Goal: Participate in discussion: Engage in conversation with other users on a specific topic

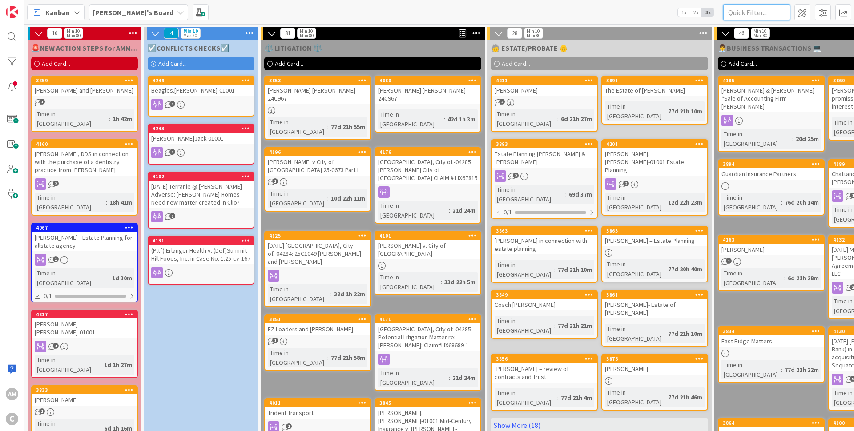
click at [747, 13] on input "text" at bounding box center [756, 12] width 67 height 16
type input "[PERSON_NAME]"
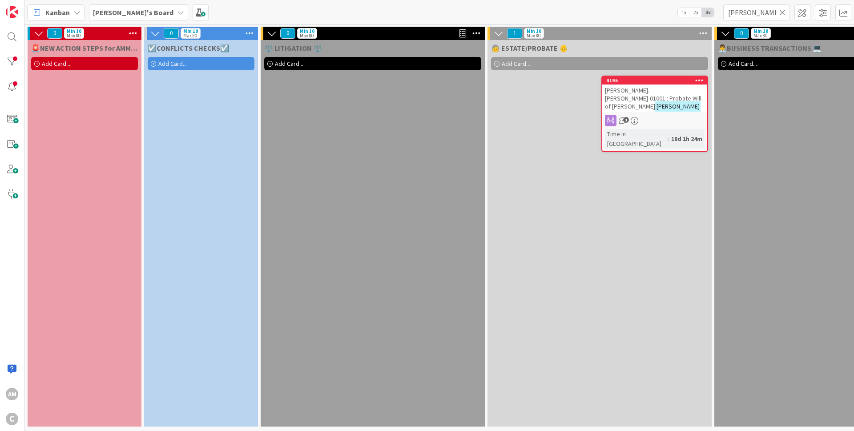
click at [661, 95] on div "[PERSON_NAME].[PERSON_NAME]-01001 : Probate Will of [PERSON_NAME]" at bounding box center [654, 99] width 105 height 28
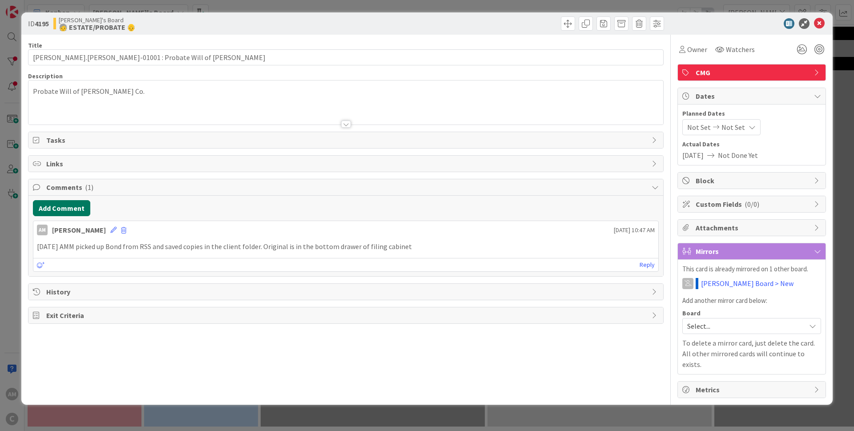
click at [71, 213] on button "Add Comment" at bounding box center [61, 208] width 57 height 16
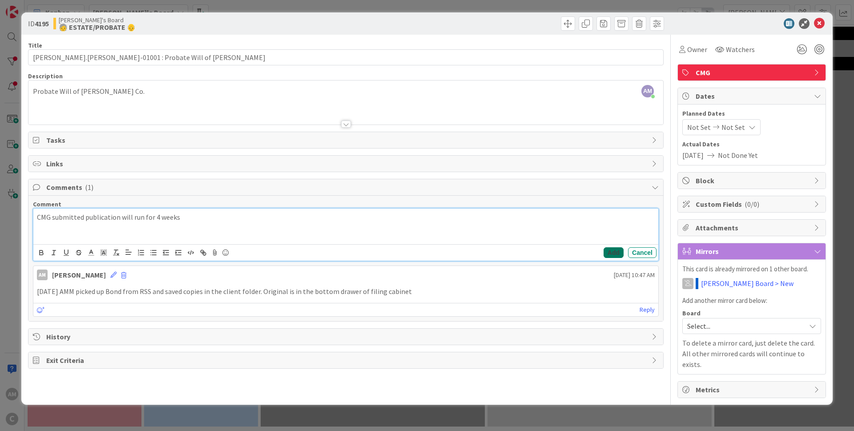
drag, startPoint x: 622, startPoint y: 250, endPoint x: 622, endPoint y: 301, distance: 50.7
click at [622, 251] on button "Add" at bounding box center [614, 252] width 20 height 11
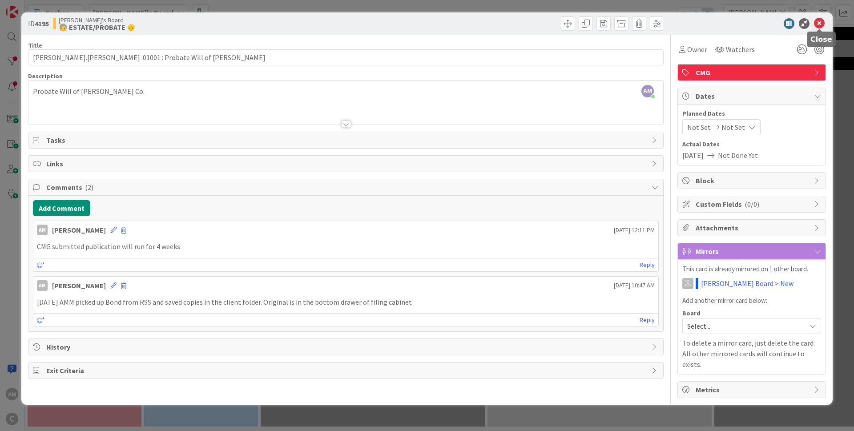
click at [820, 24] on icon at bounding box center [819, 23] width 11 height 11
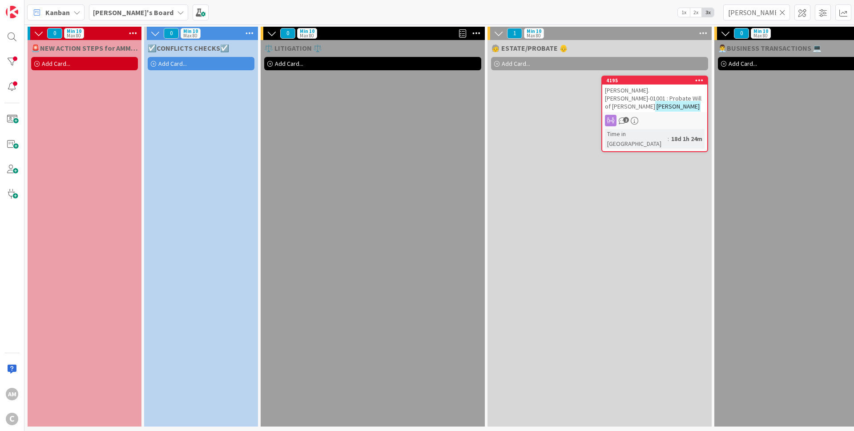
click at [784, 15] on icon at bounding box center [783, 12] width 6 height 8
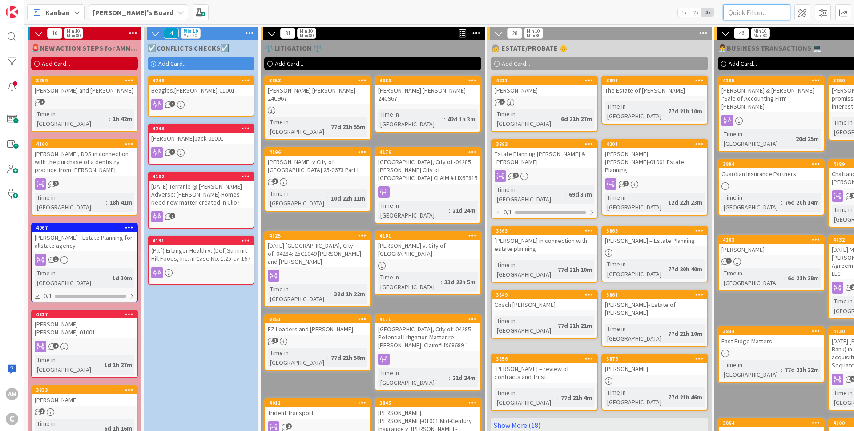
click at [740, 16] on input "text" at bounding box center [756, 12] width 67 height 16
type input "[PERSON_NAME]"
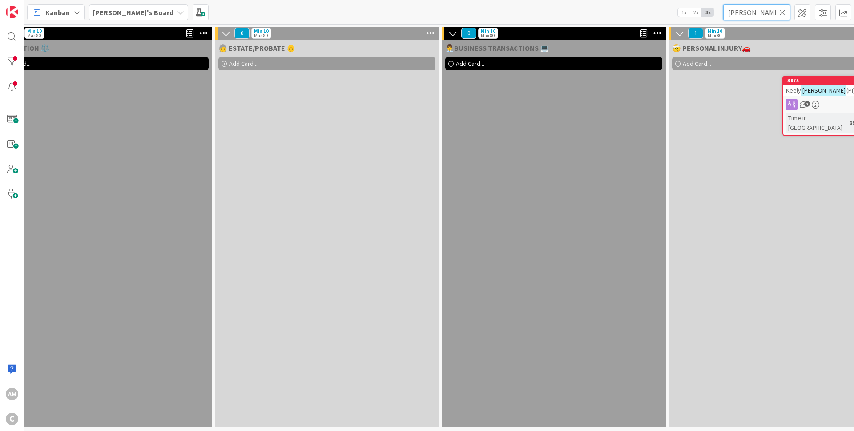
scroll to position [0, 529]
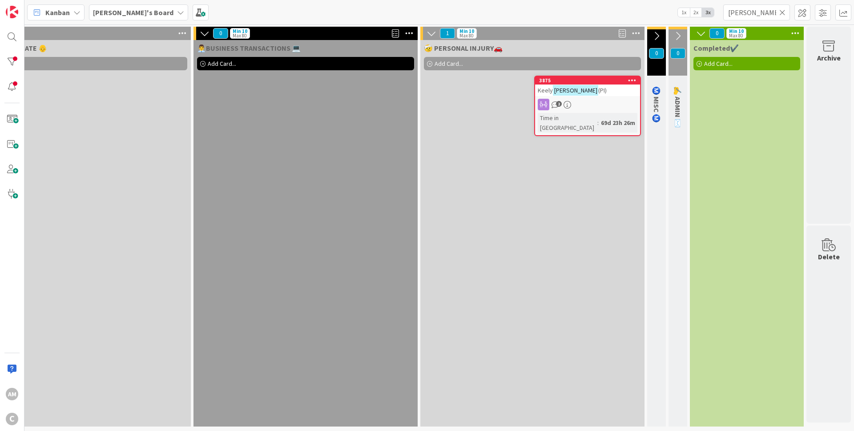
click at [598, 95] on div "[PERSON_NAME] (PI)" at bounding box center [587, 91] width 105 height 12
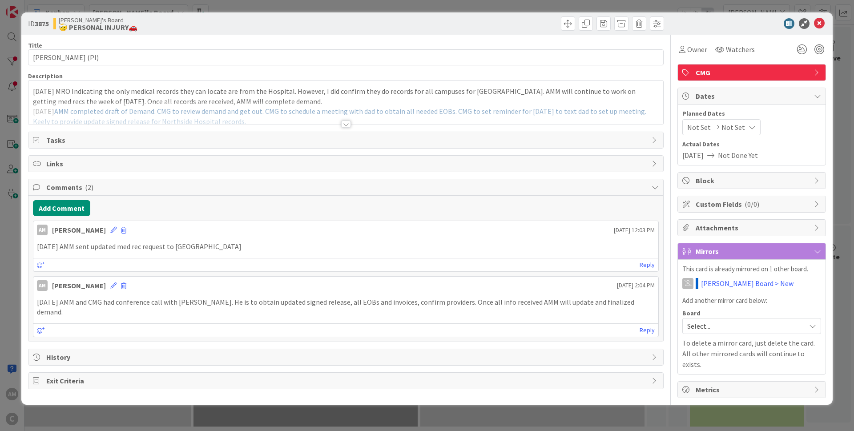
click at [345, 124] on div at bounding box center [346, 124] width 10 height 7
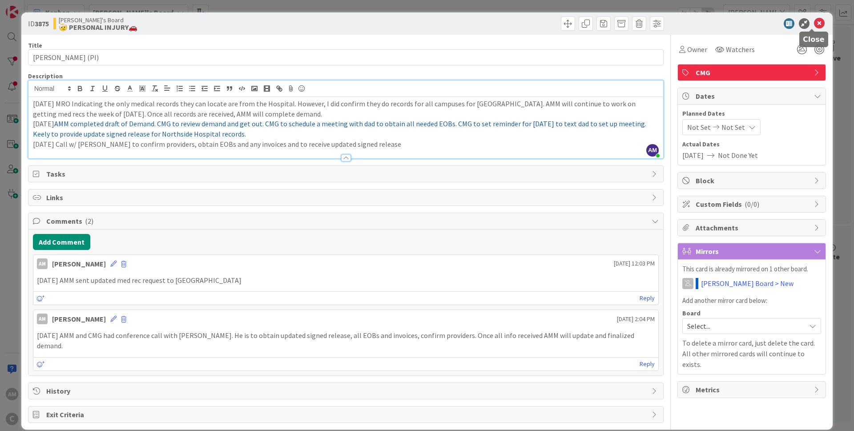
click at [814, 23] on icon at bounding box center [819, 23] width 11 height 11
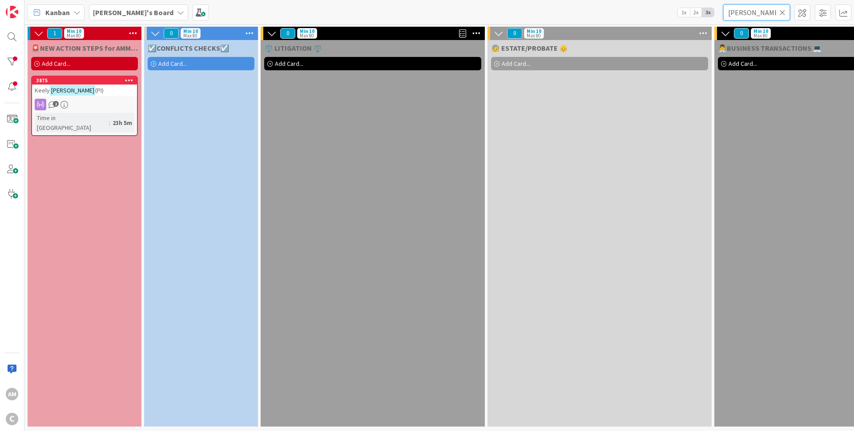
click at [751, 13] on input "[PERSON_NAME]" at bounding box center [756, 12] width 67 height 16
type input "[PERSON_NAME]"
